Goal: Find contact information: Find contact information

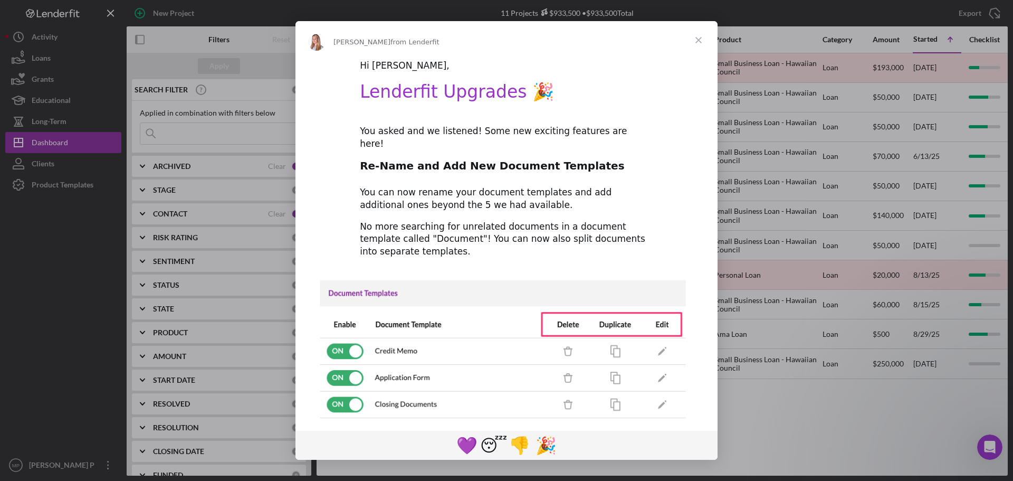
click at [697, 41] on span "Close" at bounding box center [699, 40] width 38 height 38
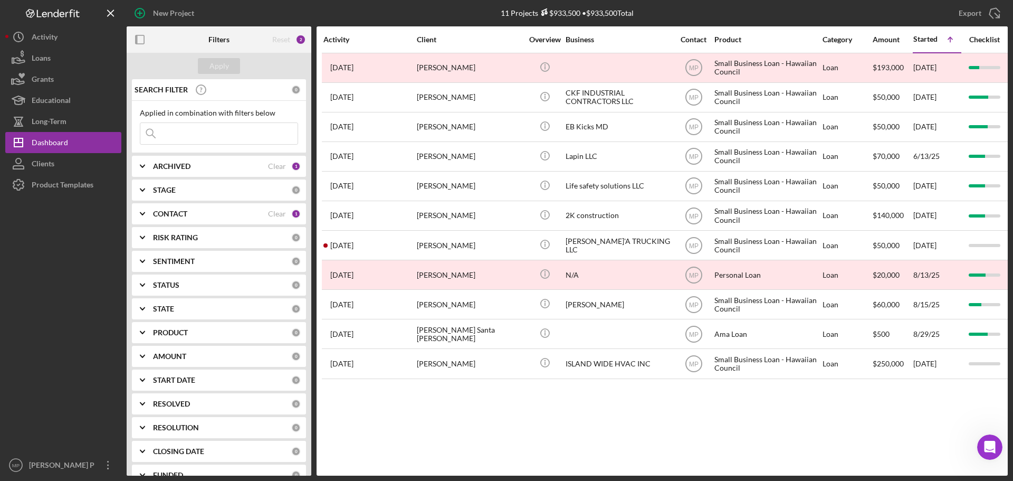
click at [606, 429] on div "Activity Client Overview Business Contact Product Category Amount Started Icon/…" at bounding box center [662, 250] width 691 height 449
click at [30, 287] on div at bounding box center [63, 324] width 116 height 259
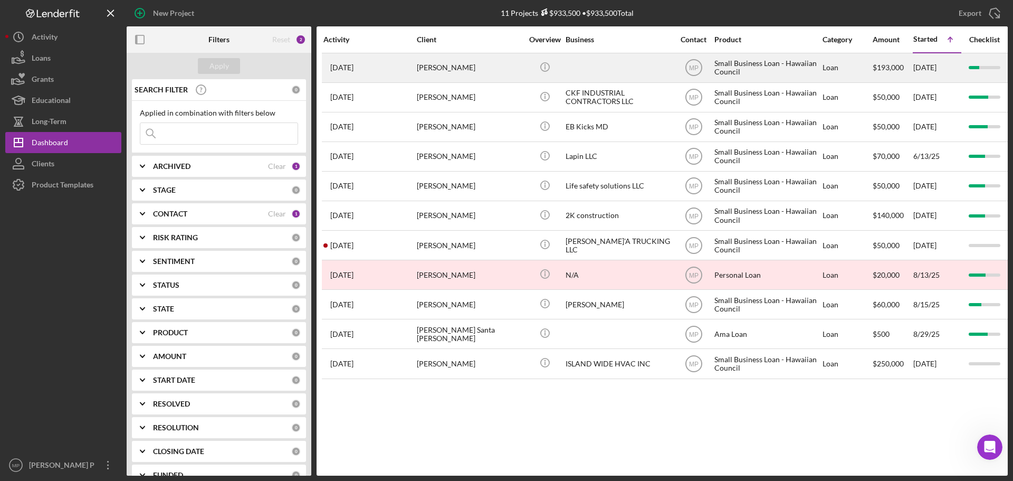
click at [459, 72] on div "[PERSON_NAME]" at bounding box center [470, 68] width 106 height 28
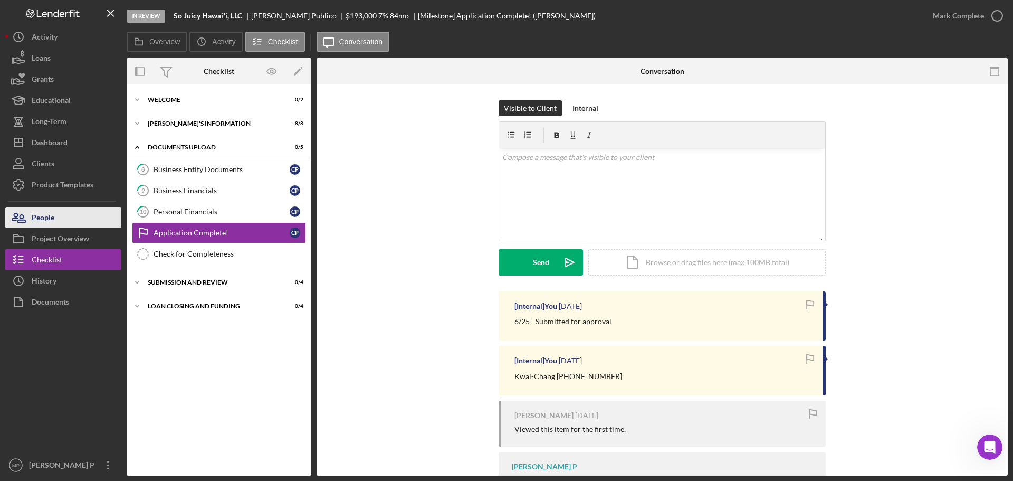
click at [64, 221] on button "People" at bounding box center [63, 217] width 116 height 21
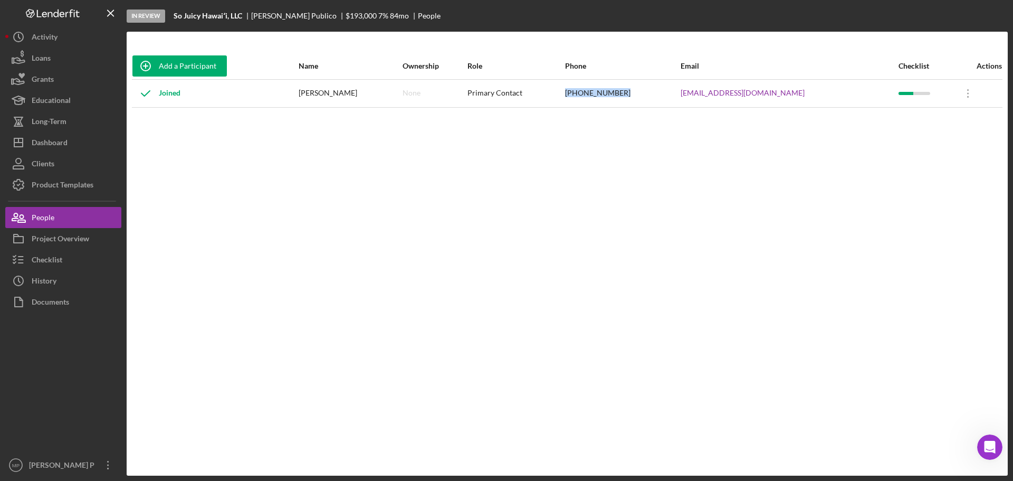
drag, startPoint x: 667, startPoint y: 93, endPoint x: 609, endPoint y: 95, distance: 57.5
click at [609, 95] on tr "Joined [PERSON_NAME] None Primary Contact [PHONE_NUMBER] [EMAIL_ADDRESS][DOMAIN…" at bounding box center [567, 93] width 870 height 28
copy tr "[PHONE_NUMBER]"
click at [499, 195] on div "Add a Participant Name Ownership Role Phone Email Checklist Actions Joined [PER…" at bounding box center [567, 253] width 881 height 401
click at [60, 262] on div "Checklist" at bounding box center [47, 261] width 31 height 24
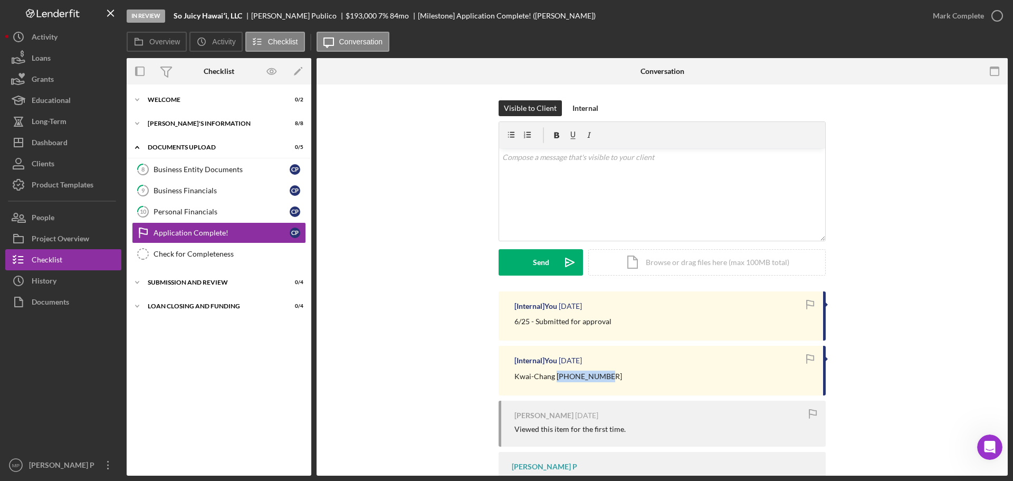
drag, startPoint x: 604, startPoint y: 377, endPoint x: 554, endPoint y: 379, distance: 49.1
click at [554, 379] on div "Kwai-Chang [PHONE_NUMBER]" at bounding box center [663, 376] width 298 height 12
copy p "[PHONE_NUMBER]"
click at [626, 372] on div "Kwai-Chang [PHONE_NUMBER]" at bounding box center [663, 376] width 298 height 12
drag, startPoint x: 603, startPoint y: 377, endPoint x: 554, endPoint y: 377, distance: 49.1
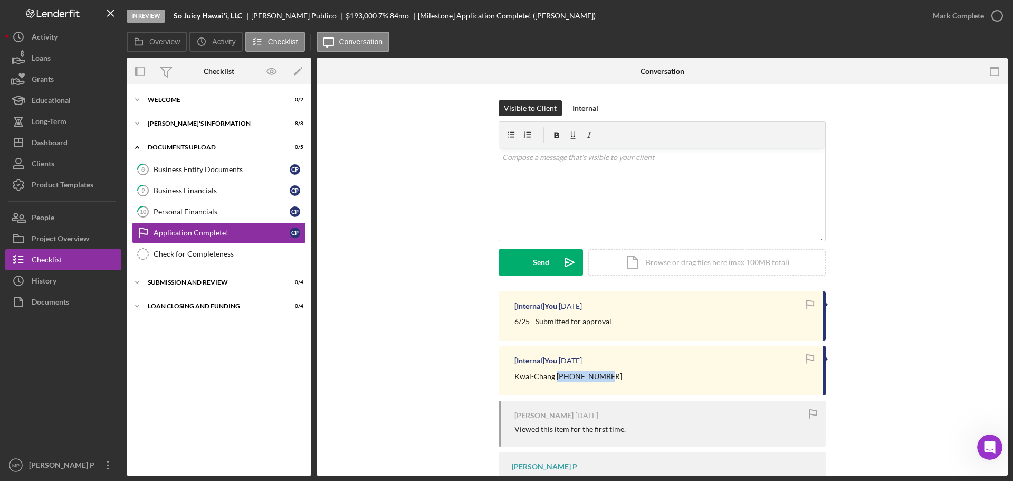
click at [554, 377] on div "Kwai-Chang [PHONE_NUMBER]" at bounding box center [663, 376] width 298 height 12
copy p "[PHONE_NUMBER]"
